Goal: Information Seeking & Learning: Learn about a topic

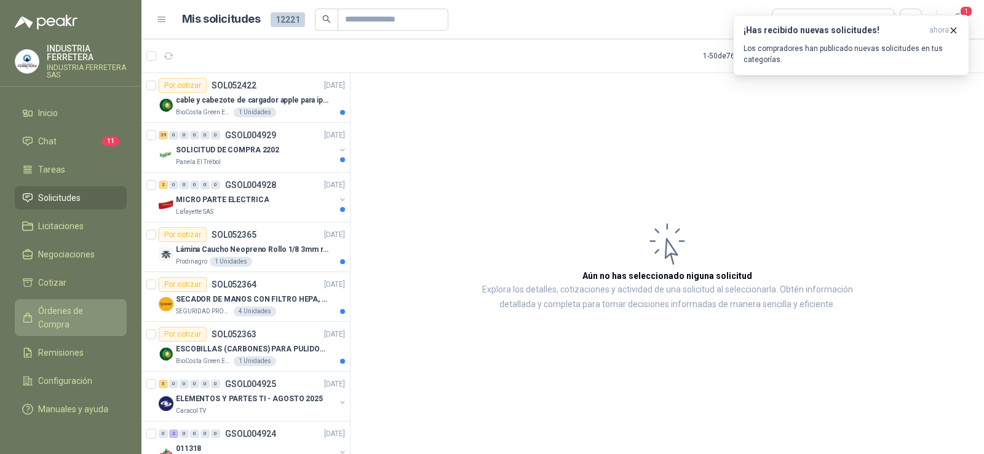
click at [73, 315] on span "Órdenes de Compra" at bounding box center [76, 317] width 77 height 27
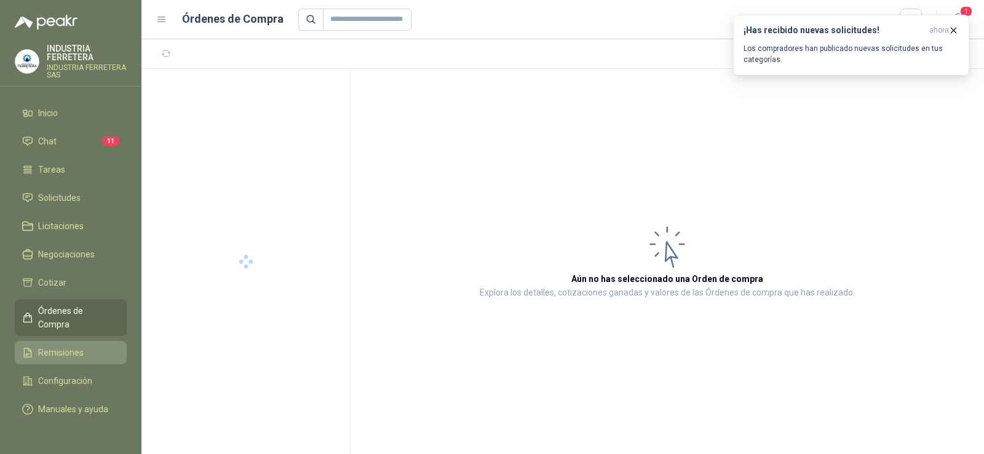
click at [79, 341] on link "Remisiones" at bounding box center [71, 352] width 112 height 23
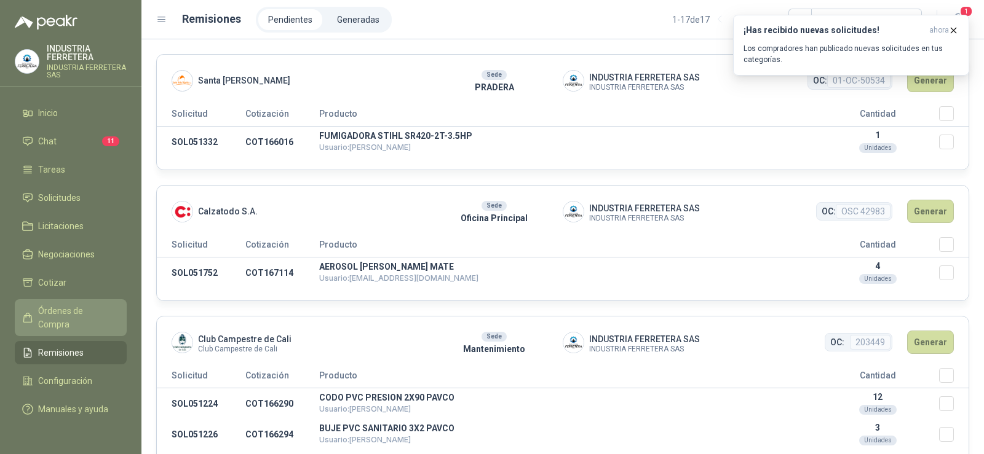
click at [81, 308] on span "Órdenes de Compra" at bounding box center [76, 317] width 77 height 27
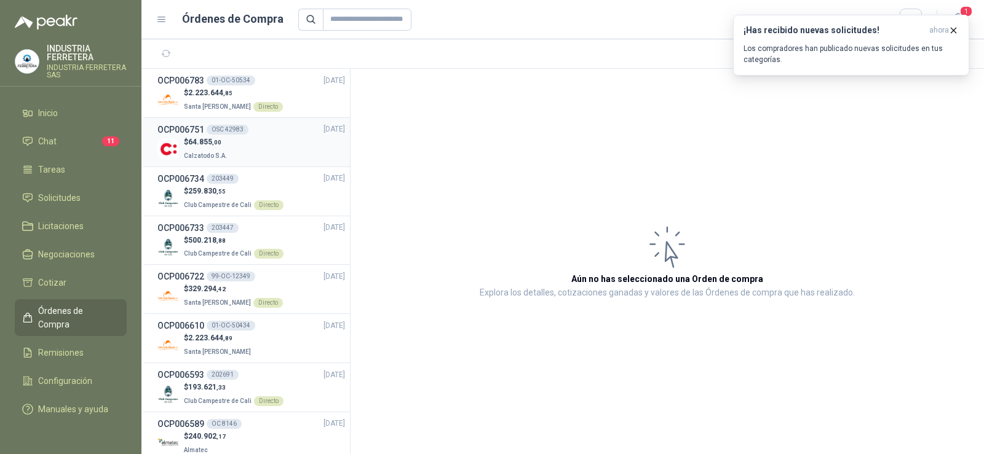
click at [240, 148] on div "$ 64.855 ,00 Calzatodo S.A." at bounding box center [250, 148] width 187 height 25
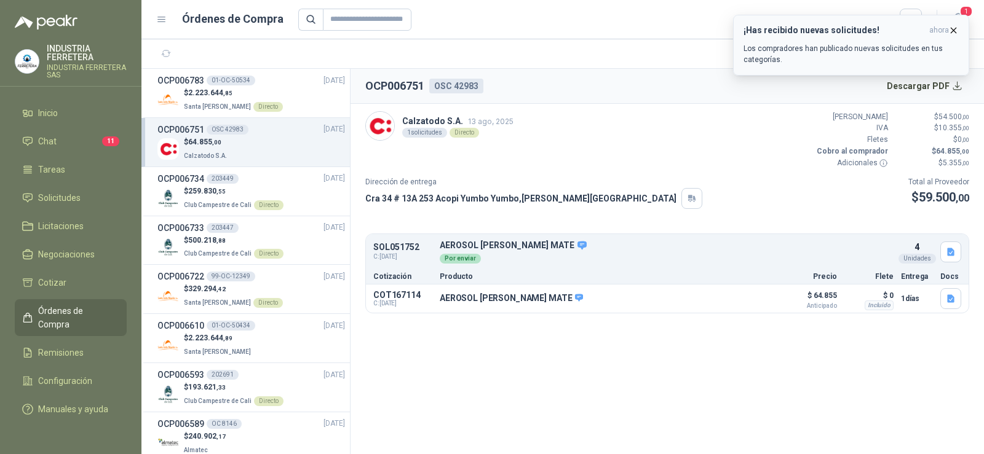
click at [951, 29] on icon "button" at bounding box center [953, 30] width 10 height 10
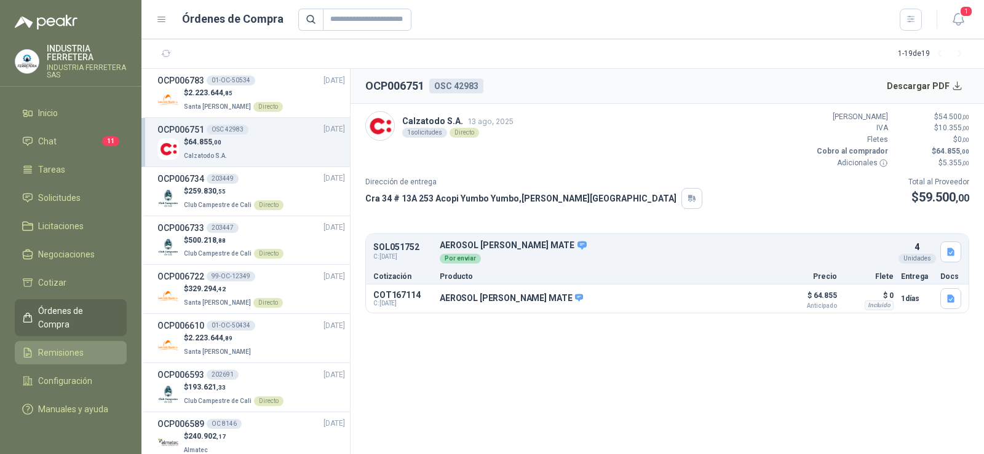
click at [73, 346] on span "Remisiones" at bounding box center [60, 353] width 45 height 14
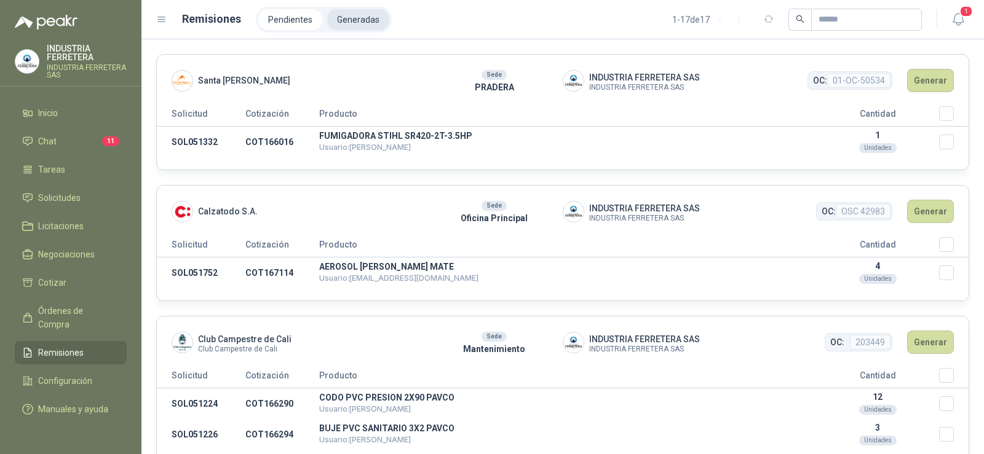
click at [357, 15] on li "Generadas" at bounding box center [358, 19] width 62 height 21
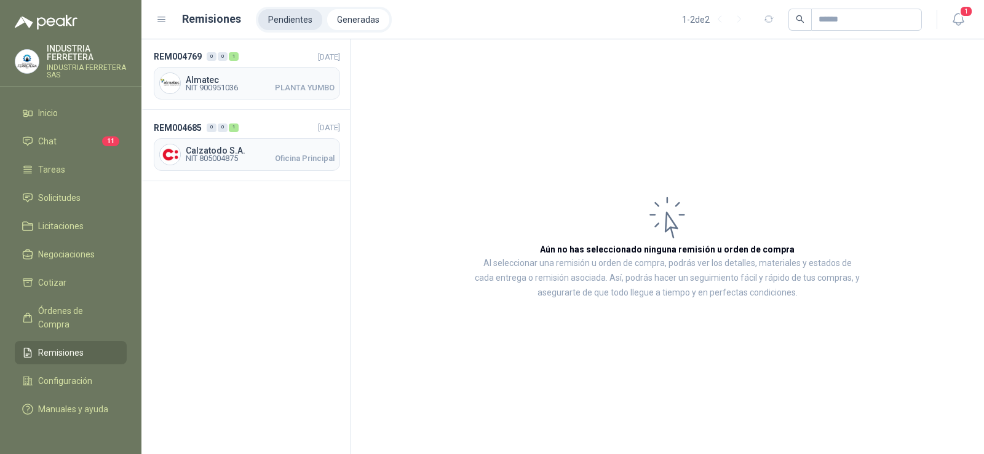
click at [295, 14] on li "Pendientes" at bounding box center [290, 19] width 64 height 21
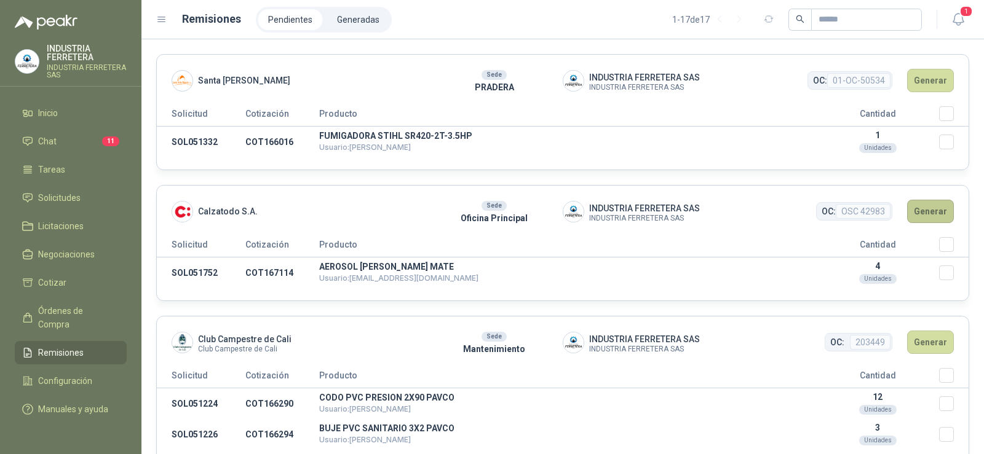
click at [926, 218] on button "Generar" at bounding box center [930, 211] width 47 height 23
click at [921, 213] on button "Generar" at bounding box center [930, 211] width 47 height 23
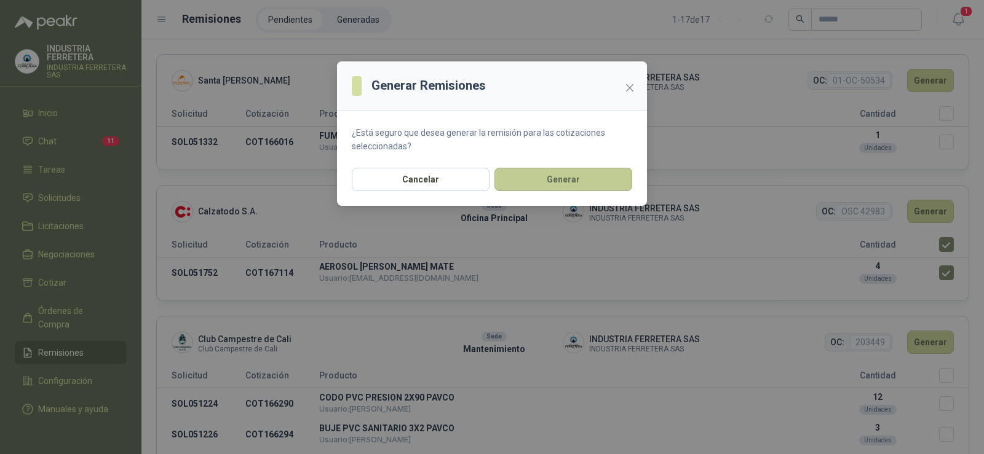
click at [578, 180] on button "Generar" at bounding box center [563, 179] width 138 height 23
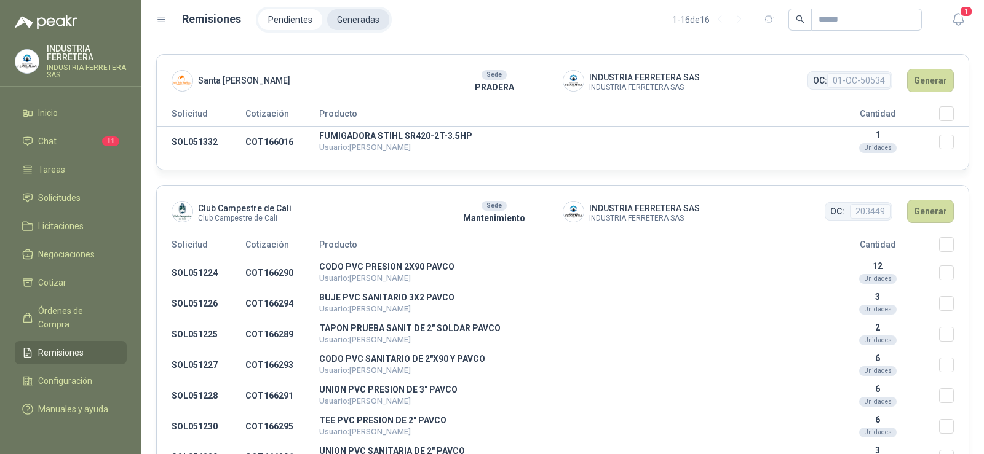
click at [365, 23] on li "Generadas" at bounding box center [358, 19] width 62 height 21
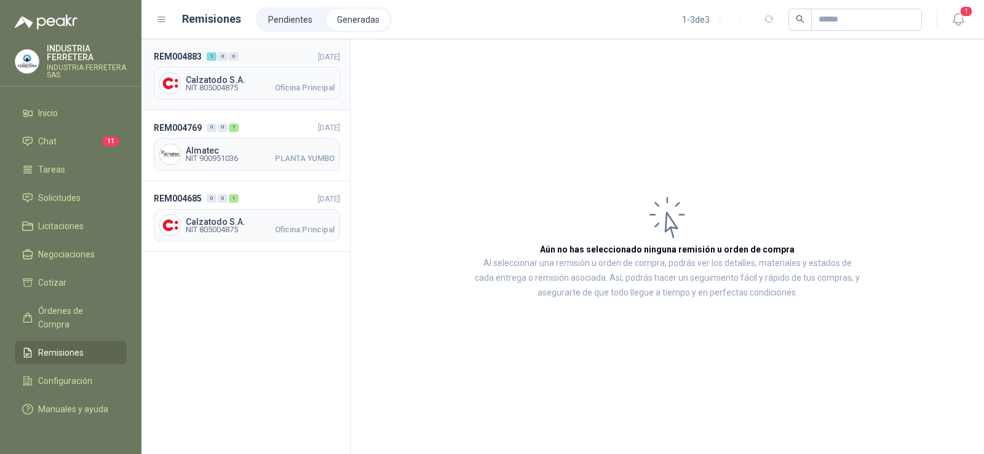
click at [258, 84] on span "NIT 805004875 Oficina Principal" at bounding box center [260, 87] width 149 height 7
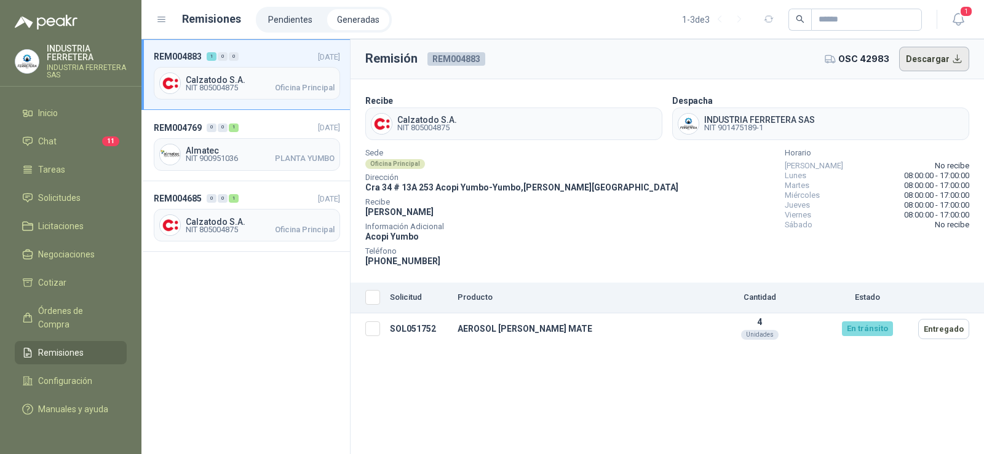
click at [929, 61] on button "Descargar" at bounding box center [934, 59] width 71 height 25
click at [81, 139] on li "Chat 11" at bounding box center [70, 142] width 97 height 14
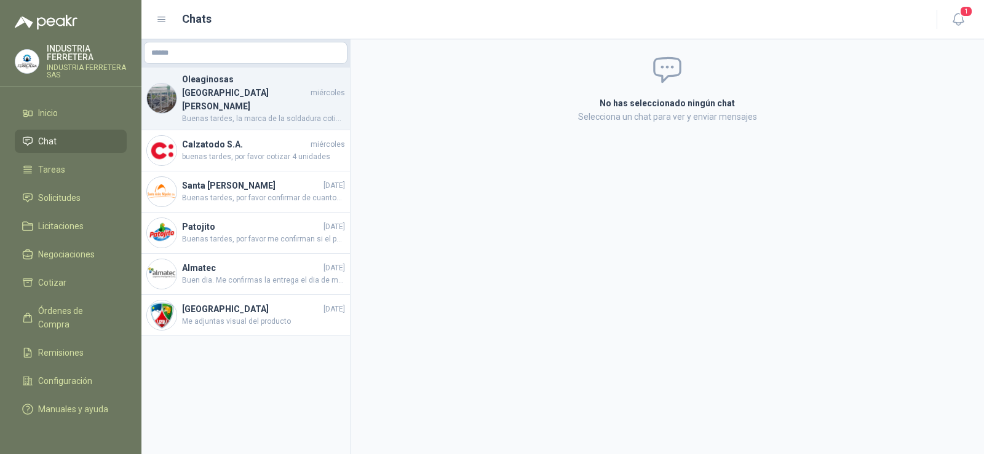
click at [246, 81] on h4 "Oleaginosas [GEOGRAPHIC_DATA][PERSON_NAME]" at bounding box center [245, 93] width 126 height 41
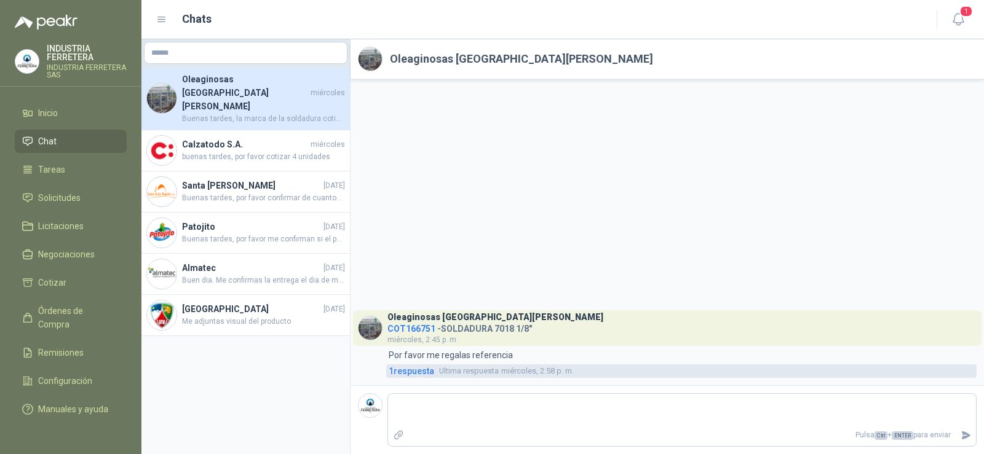
click at [402, 370] on span "1 respuesta" at bounding box center [410, 372] width 45 height 14
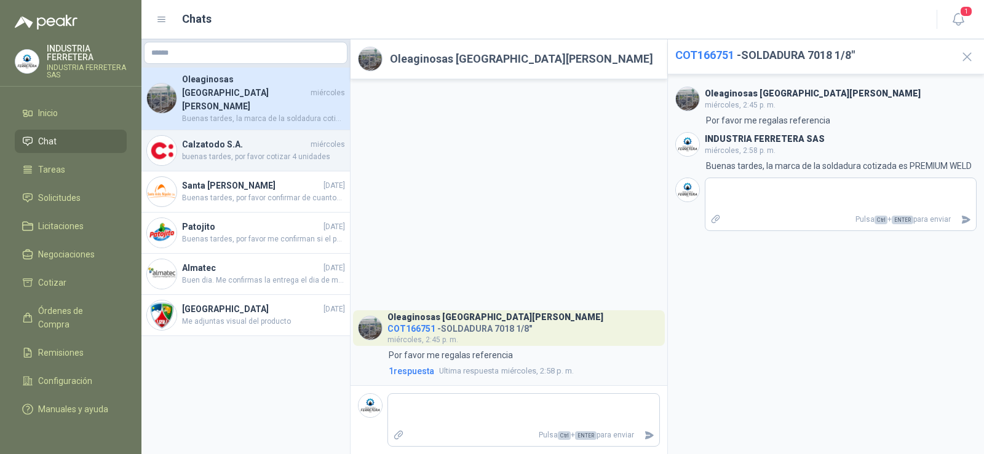
click at [237, 151] on span "buenas tardes, por favor cotizar 4 unidades" at bounding box center [263, 157] width 163 height 12
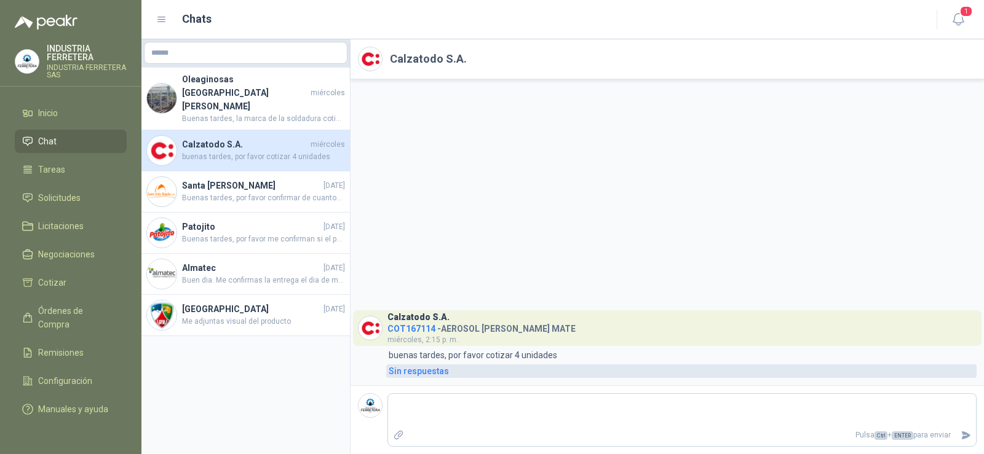
click at [422, 368] on div "Sin respuestas" at bounding box center [418, 372] width 60 height 14
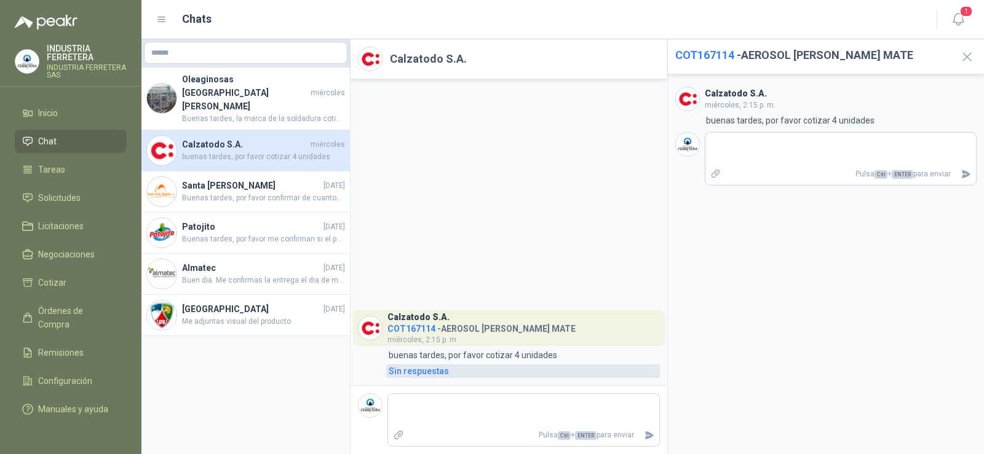
click at [428, 372] on div "Sin respuestas" at bounding box center [418, 372] width 60 height 14
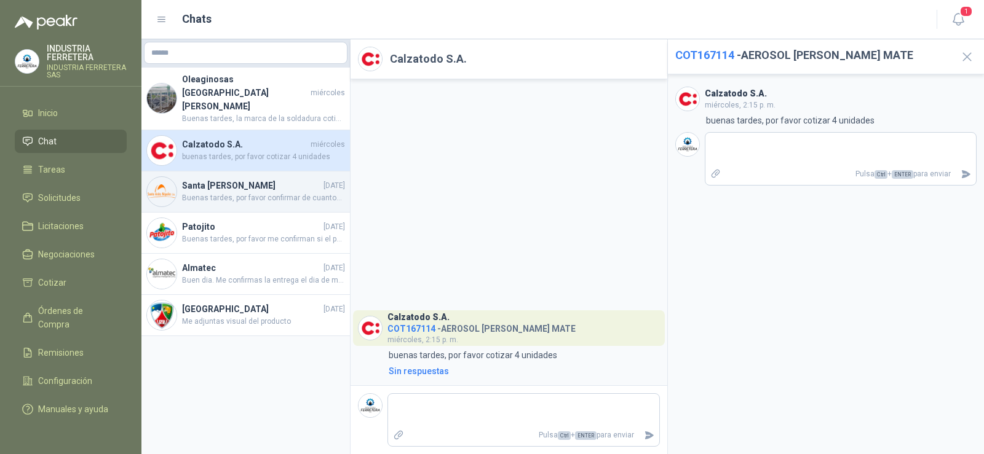
click at [252, 192] on span "Buenas tardes, por favor confirmar de cuantos peldaños es la escalera que requi…" at bounding box center [263, 198] width 163 height 12
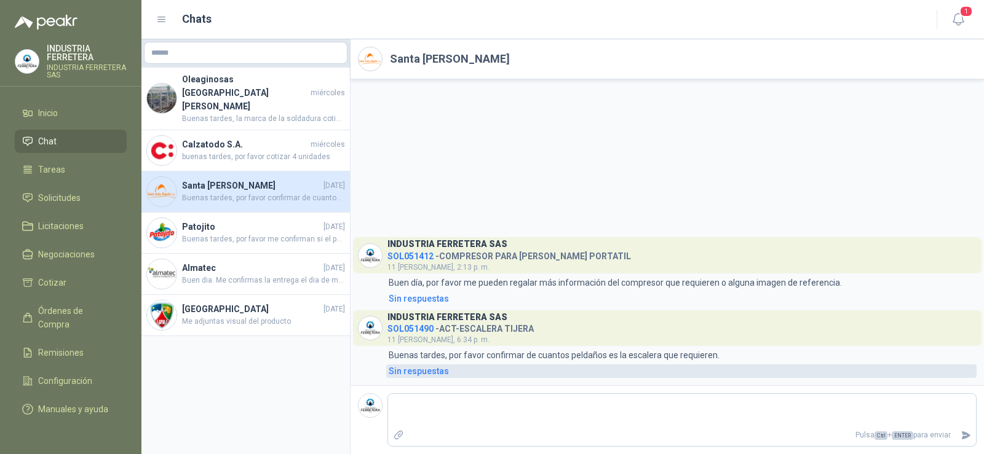
drag, startPoint x: 417, startPoint y: 371, endPoint x: 475, endPoint y: 373, distance: 58.4
click at [417, 371] on div "Sin respuestas" at bounding box center [418, 372] width 60 height 14
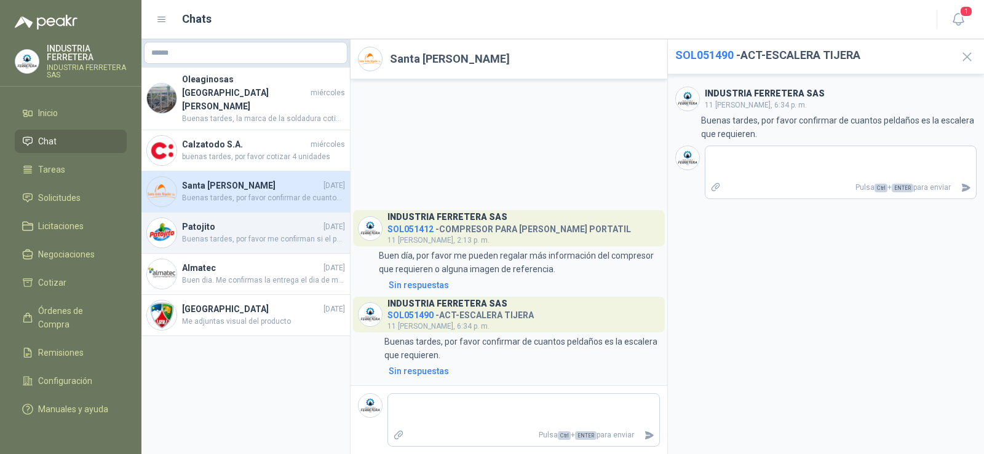
click at [245, 220] on h4 "Patojito" at bounding box center [251, 227] width 139 height 14
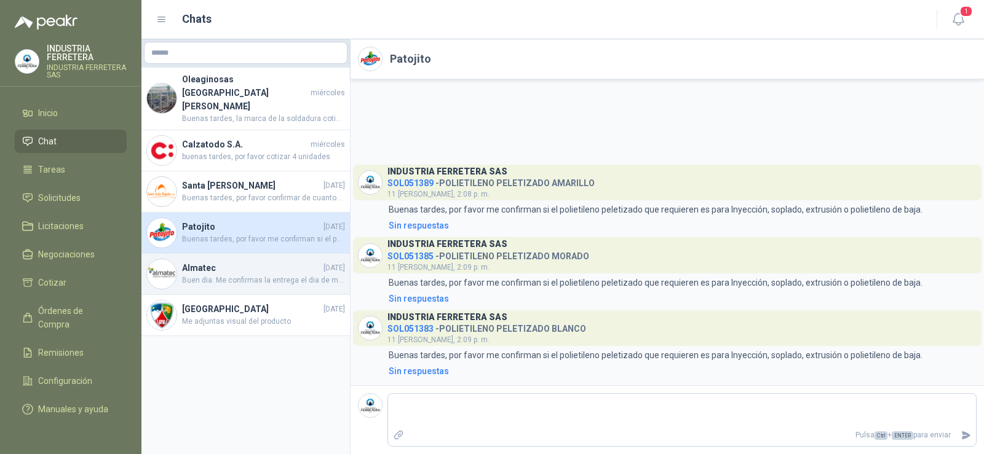
click at [226, 261] on h4 "Almatec" at bounding box center [251, 268] width 139 height 14
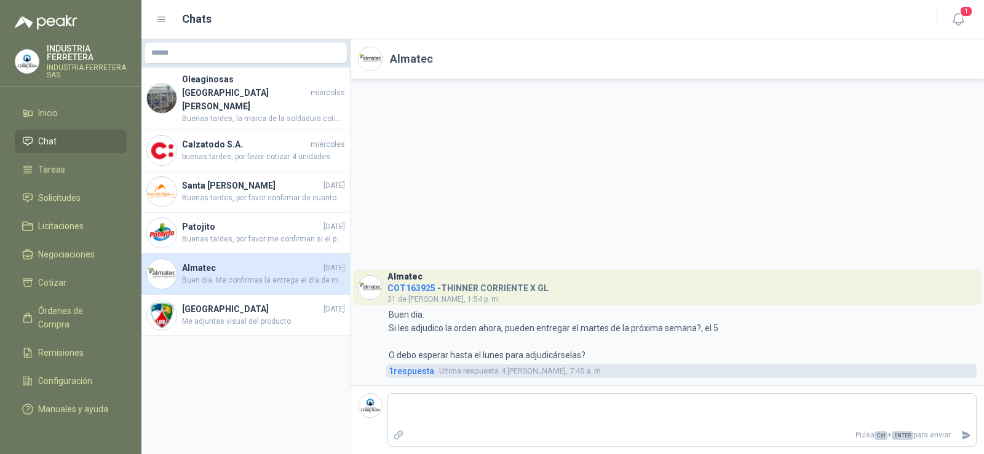
click at [412, 372] on span "1 respuesta" at bounding box center [410, 372] width 45 height 14
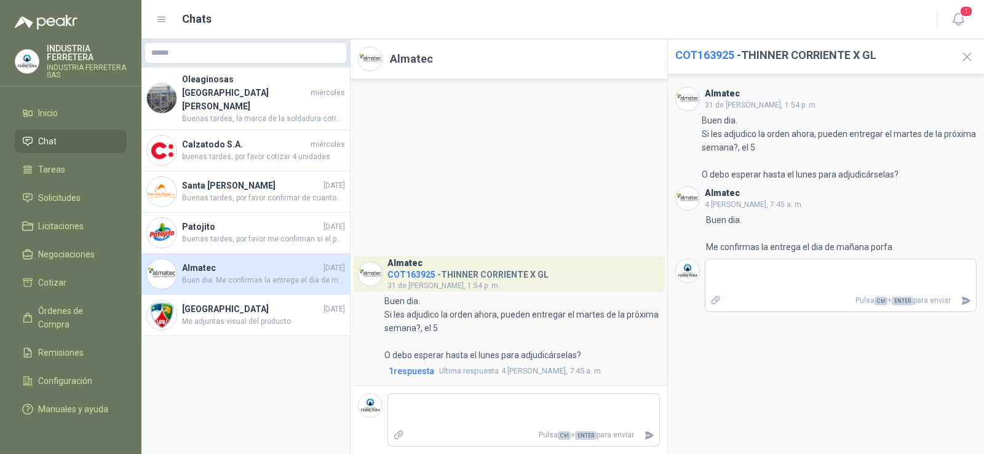
click at [537, 144] on div "Almatec COT163925 - THINNER CORRIENTE X GL 31 de [PERSON_NAME], 1:54 p. m. 1:54…" at bounding box center [508, 232] width 317 height 306
click at [223, 316] on span "Me adjuntas visual del producto" at bounding box center [263, 322] width 163 height 12
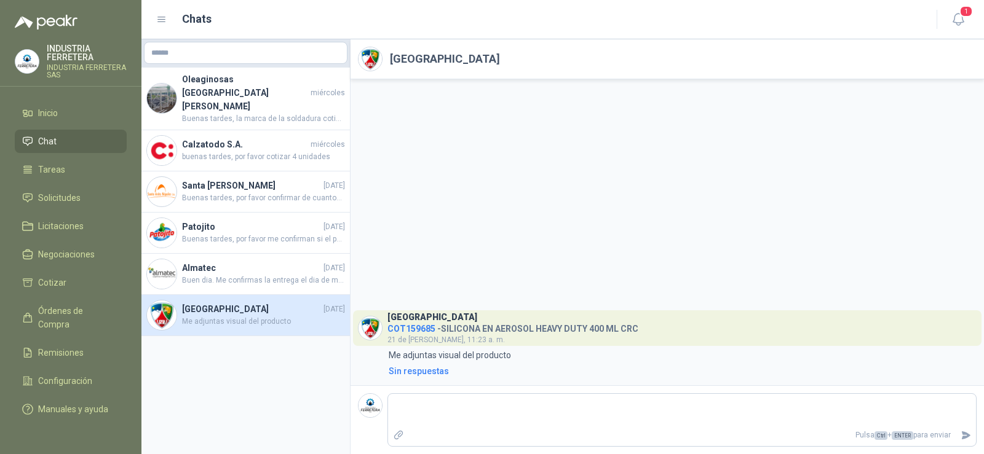
click at [50, 132] on link "Chat" at bounding box center [71, 141] width 112 height 23
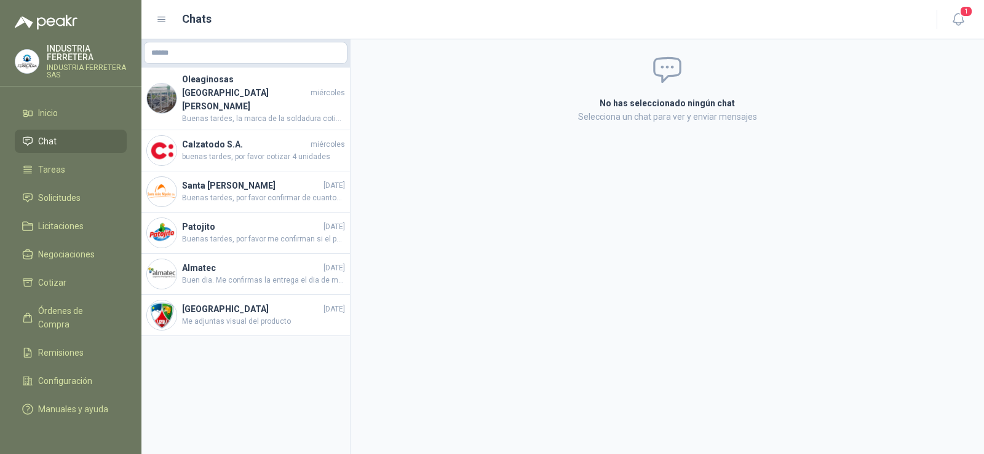
click at [56, 140] on li "Chat" at bounding box center [70, 142] width 97 height 14
click at [61, 164] on span "Tareas" at bounding box center [51, 170] width 27 height 14
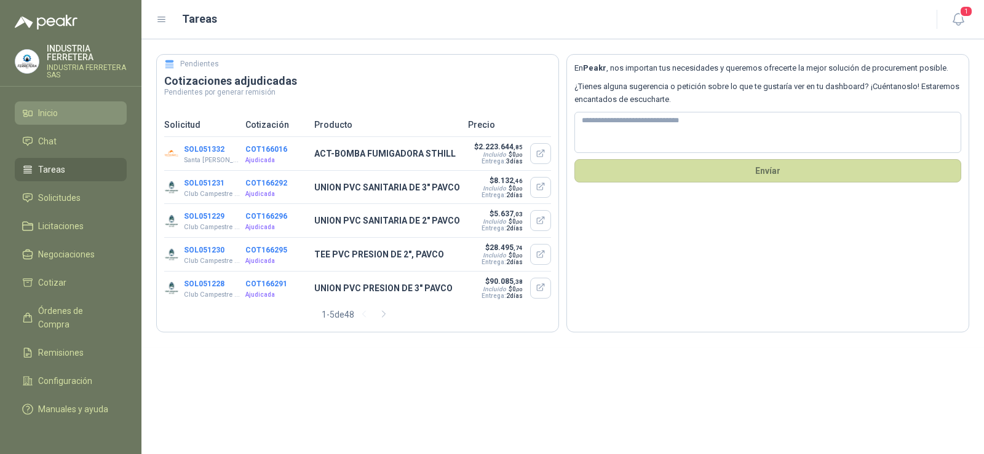
click at [55, 108] on span "Inicio" at bounding box center [48, 113] width 20 height 14
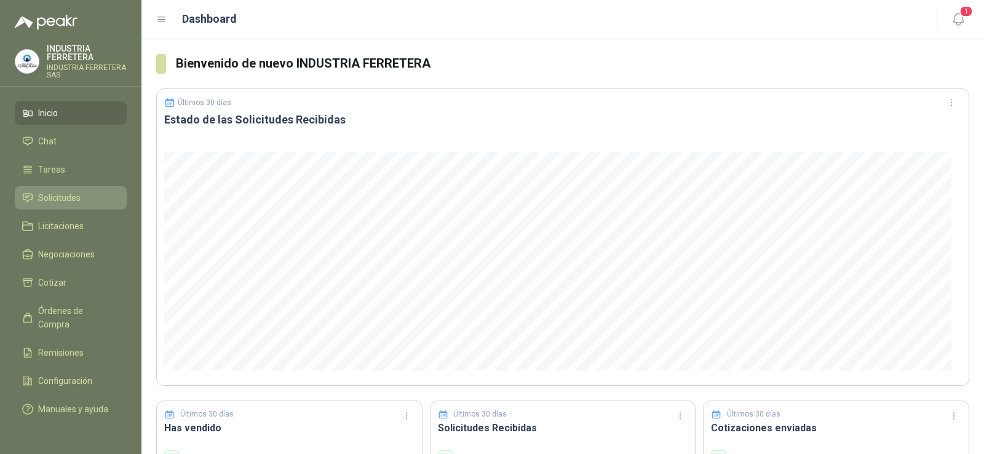
click at [57, 196] on span "Solicitudes" at bounding box center [59, 198] width 42 height 14
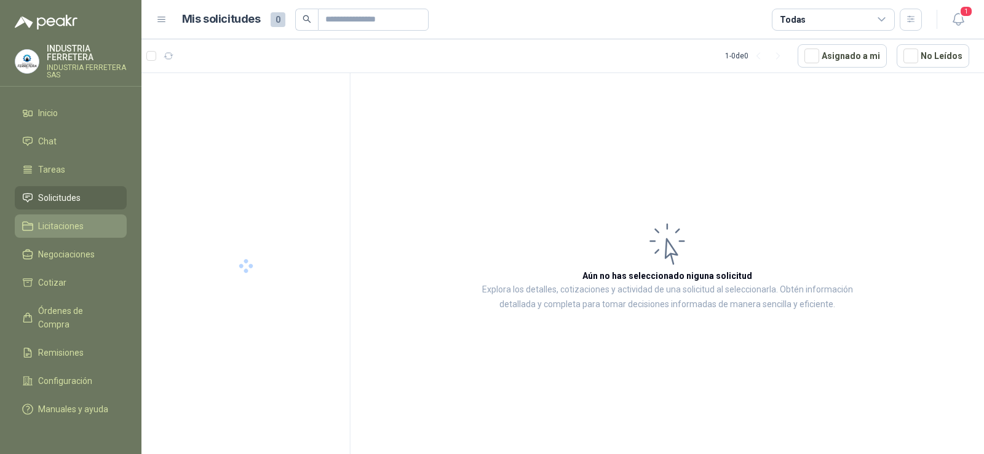
click at [65, 232] on span "Licitaciones" at bounding box center [60, 226] width 45 height 14
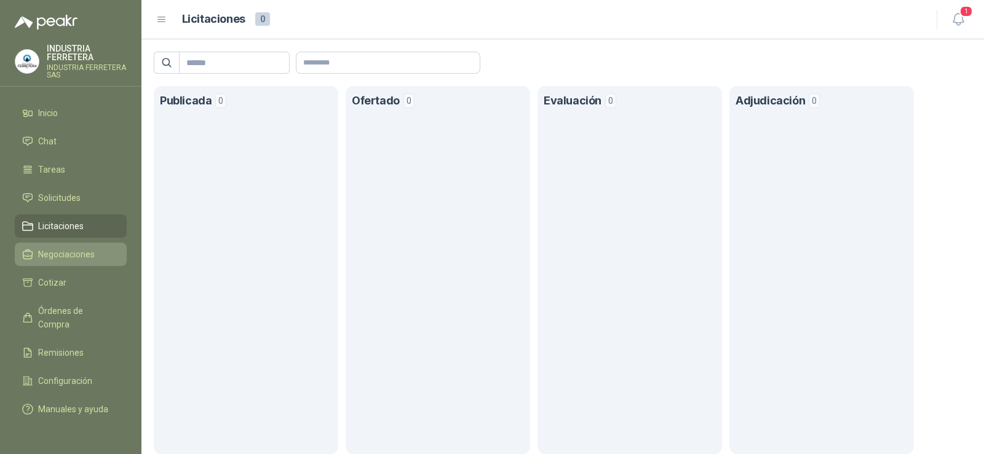
click at [61, 254] on span "Negociaciones" at bounding box center [66, 255] width 57 height 14
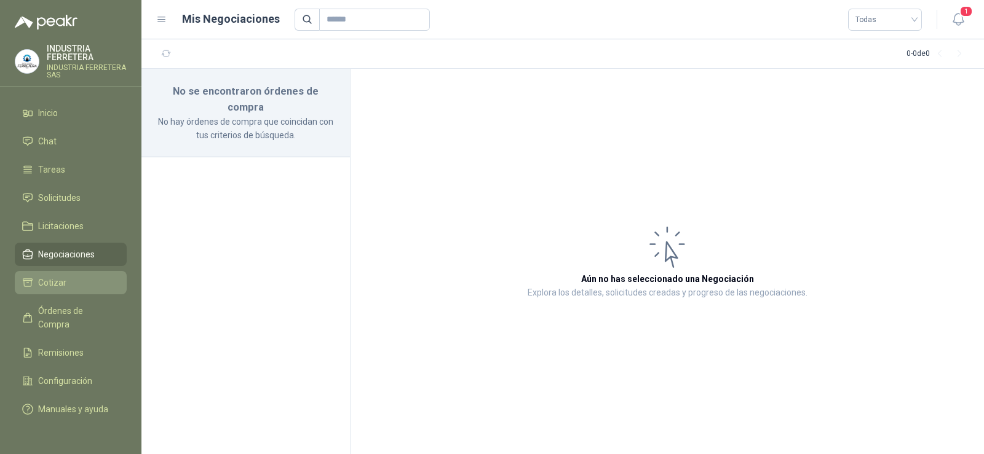
click at [53, 285] on span "Cotizar" at bounding box center [52, 283] width 28 height 14
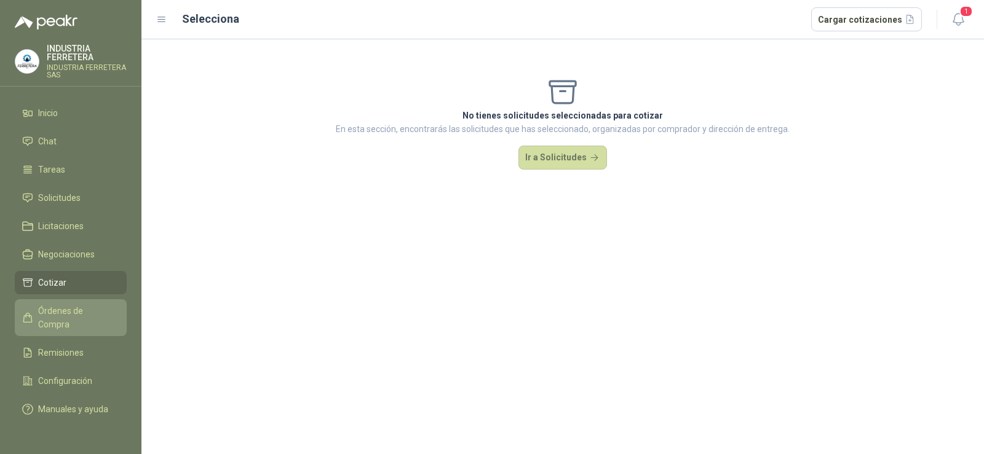
click at [63, 315] on span "Órdenes de Compra" at bounding box center [76, 317] width 77 height 27
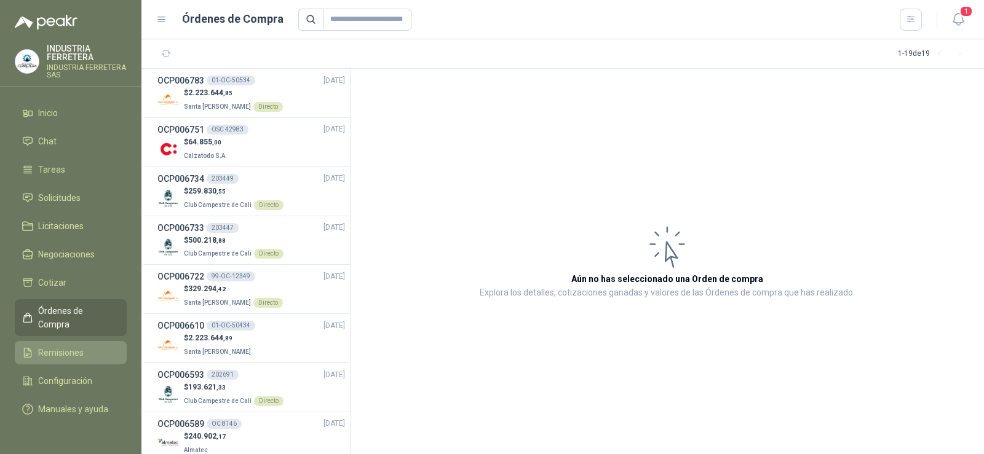
click at [58, 346] on span "Remisiones" at bounding box center [60, 353] width 45 height 14
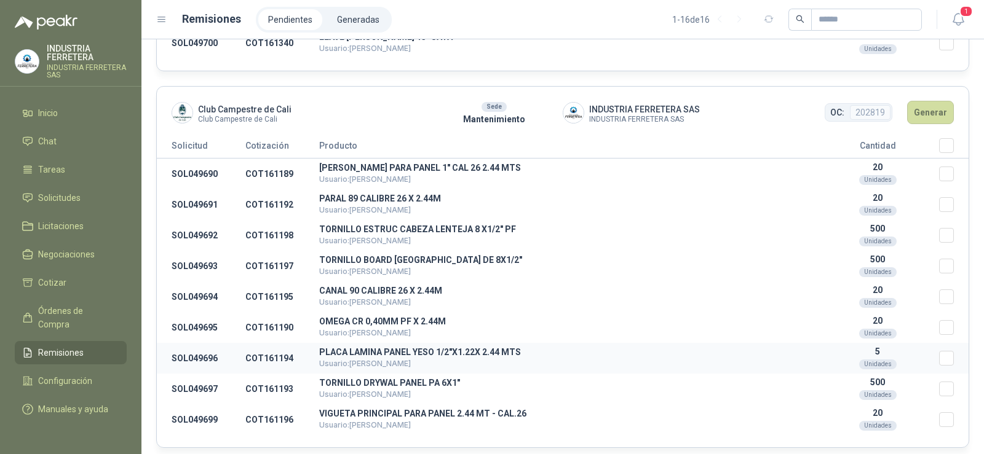
scroll to position [1352, 0]
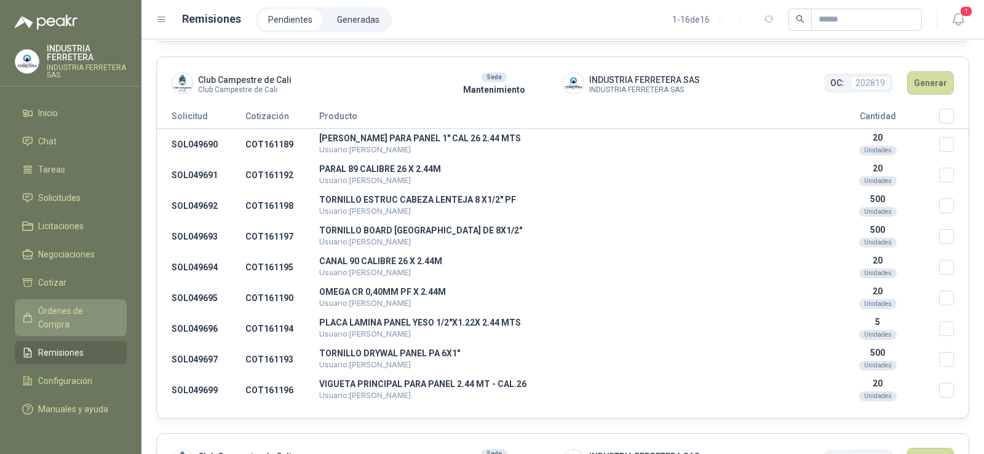
click at [45, 307] on span "Órdenes de Compra" at bounding box center [76, 317] width 77 height 27
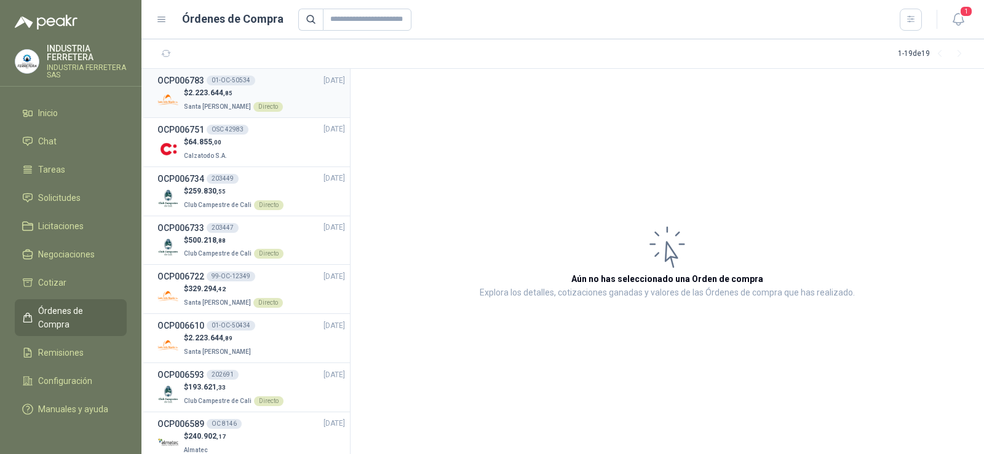
click at [242, 99] on p "Santa [PERSON_NAME] Directo" at bounding box center [233, 106] width 99 height 14
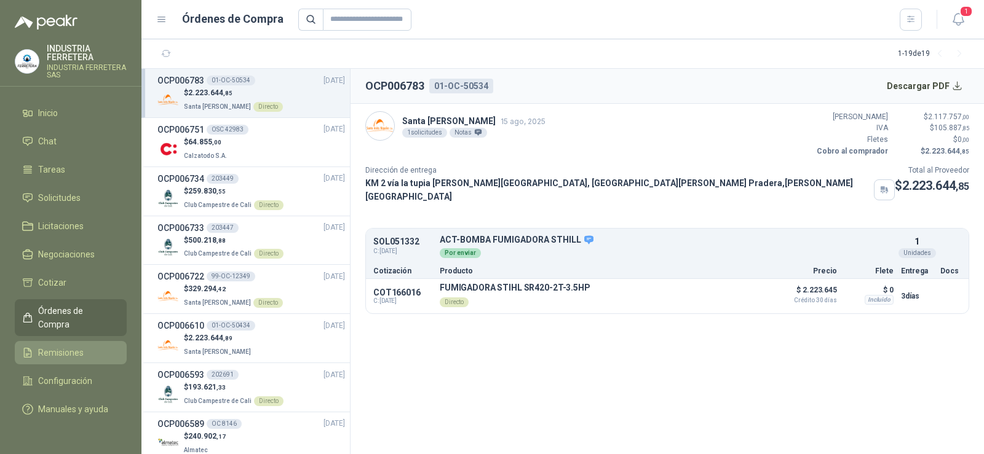
click at [76, 346] on span "Remisiones" at bounding box center [60, 353] width 45 height 14
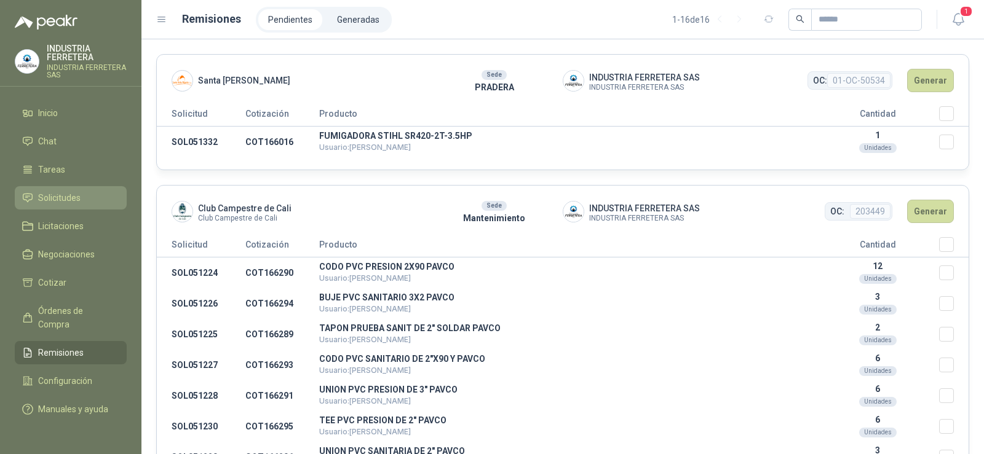
click at [70, 199] on span "Solicitudes" at bounding box center [59, 198] width 42 height 14
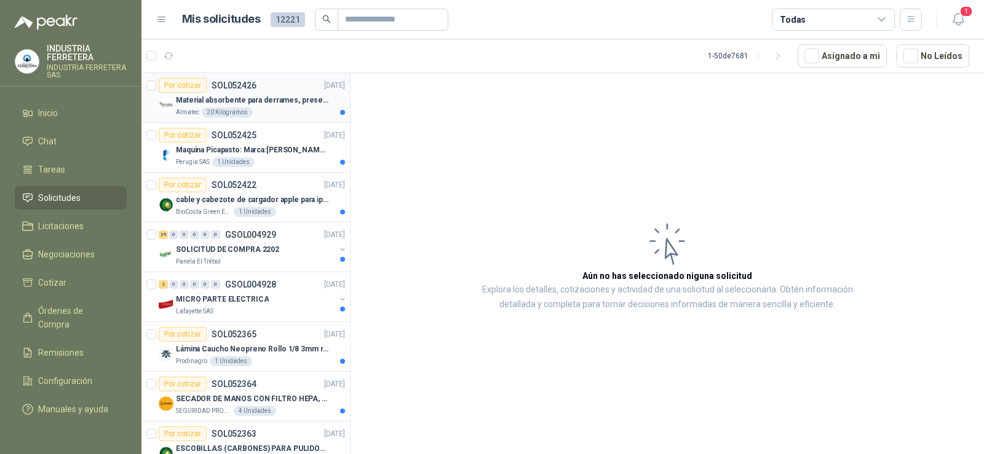
click at [267, 95] on p "Material absorbente para derrames, presentación de 20 kg (1 bulto)" at bounding box center [252, 101] width 153 height 12
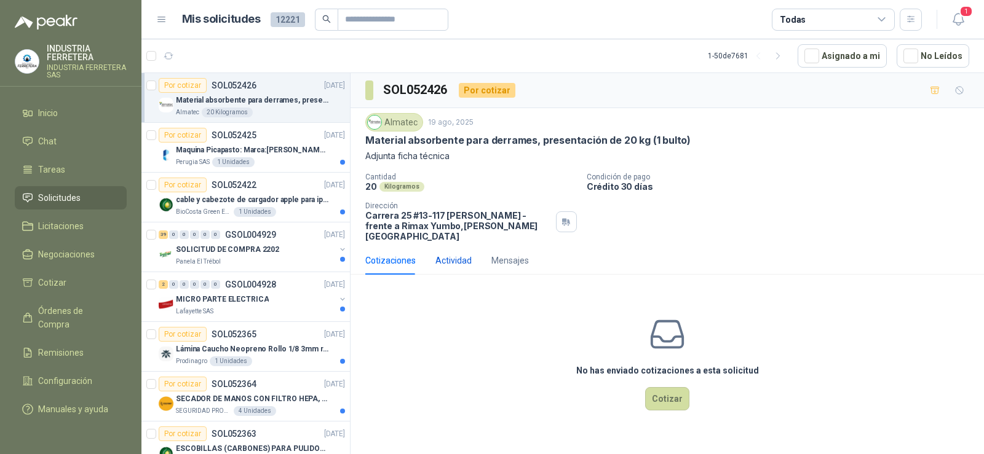
click at [459, 254] on div "Actividad" at bounding box center [453, 261] width 36 height 14
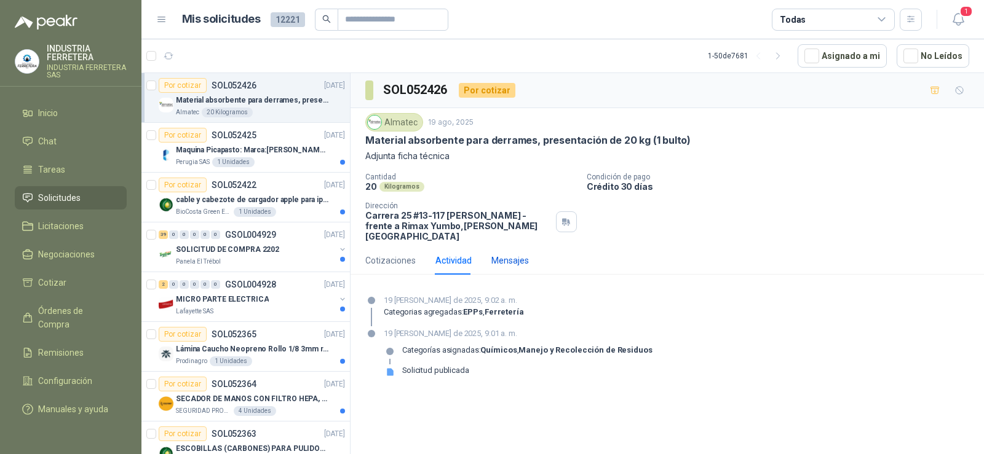
click at [507, 254] on div "Mensajes" at bounding box center [509, 261] width 37 height 14
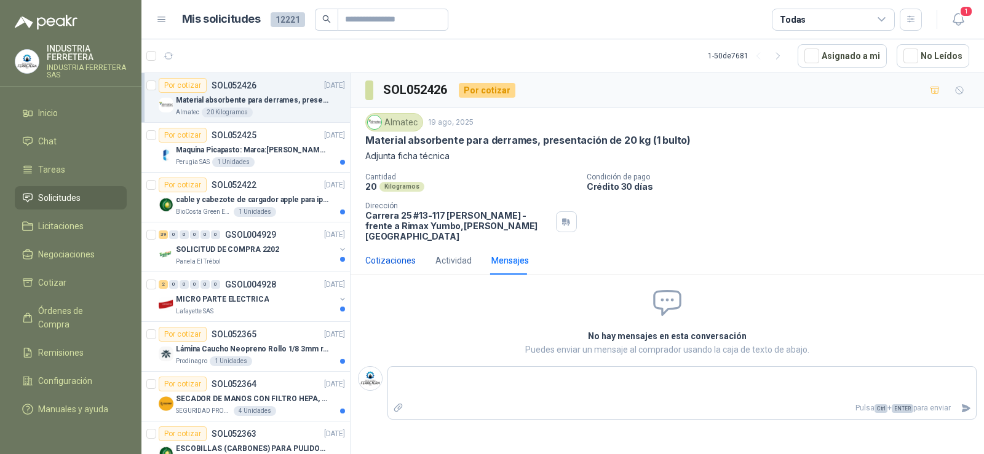
click at [400, 254] on div "Cotizaciones" at bounding box center [390, 261] width 50 height 14
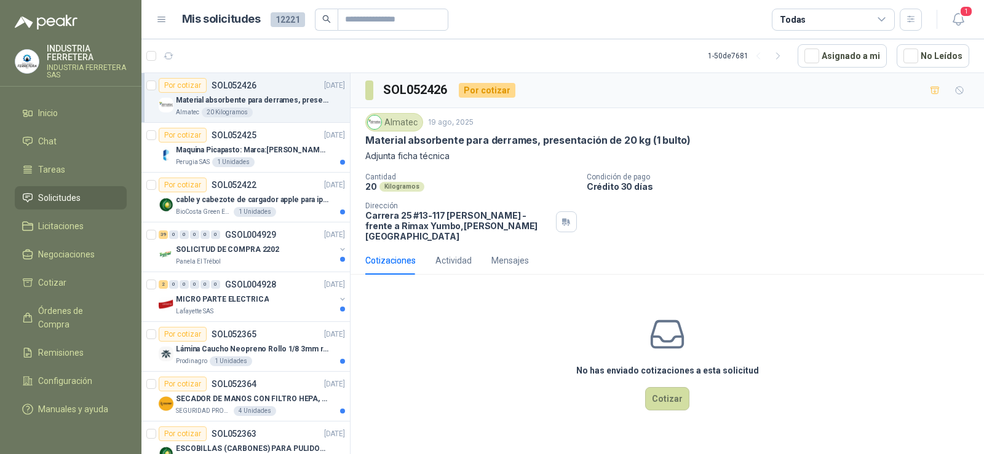
click at [487, 138] on p "Material absorbente para derrames, presentación de 20 kg (1 bulto)" at bounding box center [527, 140] width 325 height 13
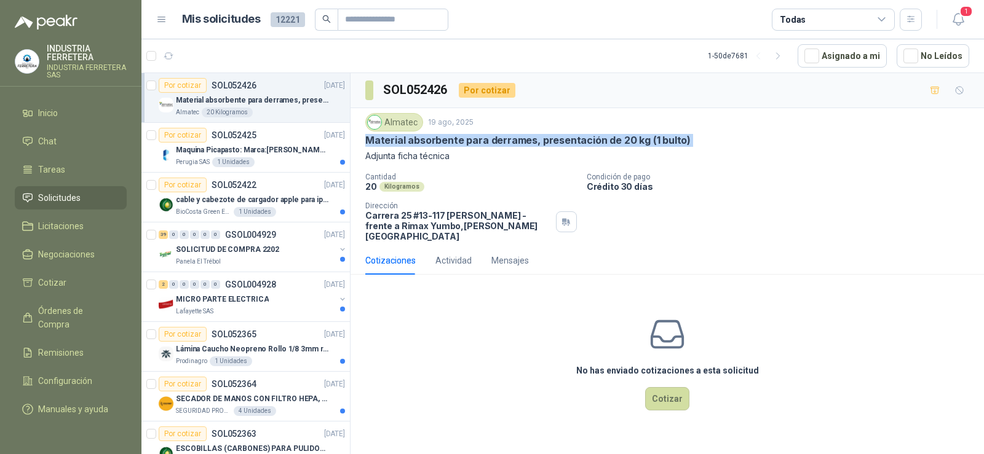
click at [487, 138] on p "Material absorbente para derrames, presentación de 20 kg (1 bulto)" at bounding box center [527, 140] width 325 height 13
copy p "Material absorbente para derrames, presentación de 20 kg (1 bulto)"
